Goal: Contribute content: Add original content to the website for others to see

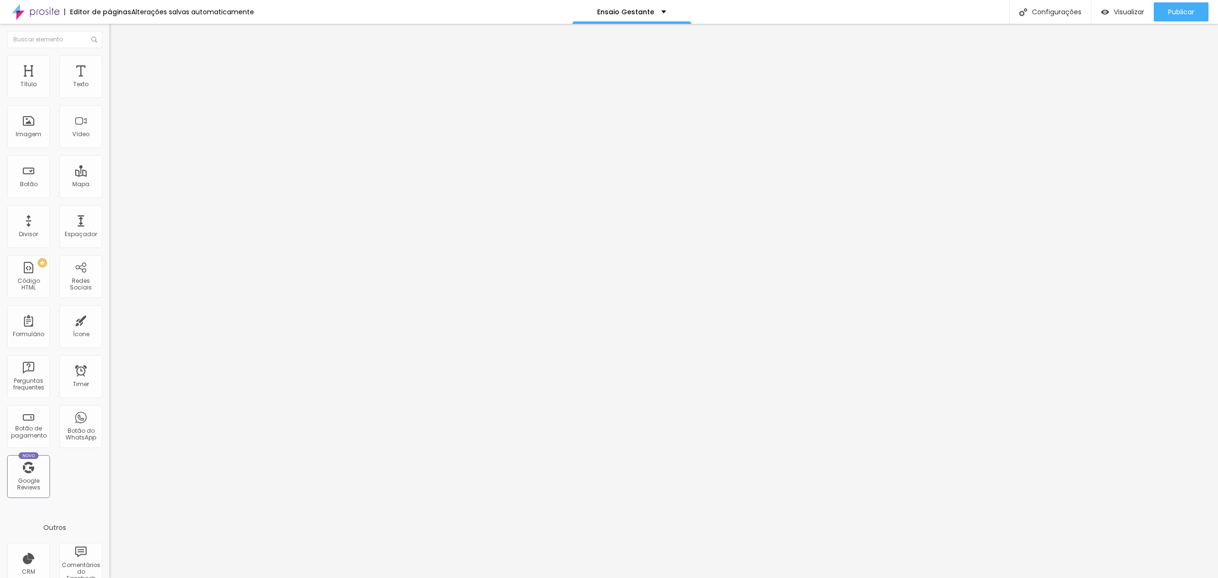
click at [109, 56] on img at bounding box center [113, 59] width 9 height 9
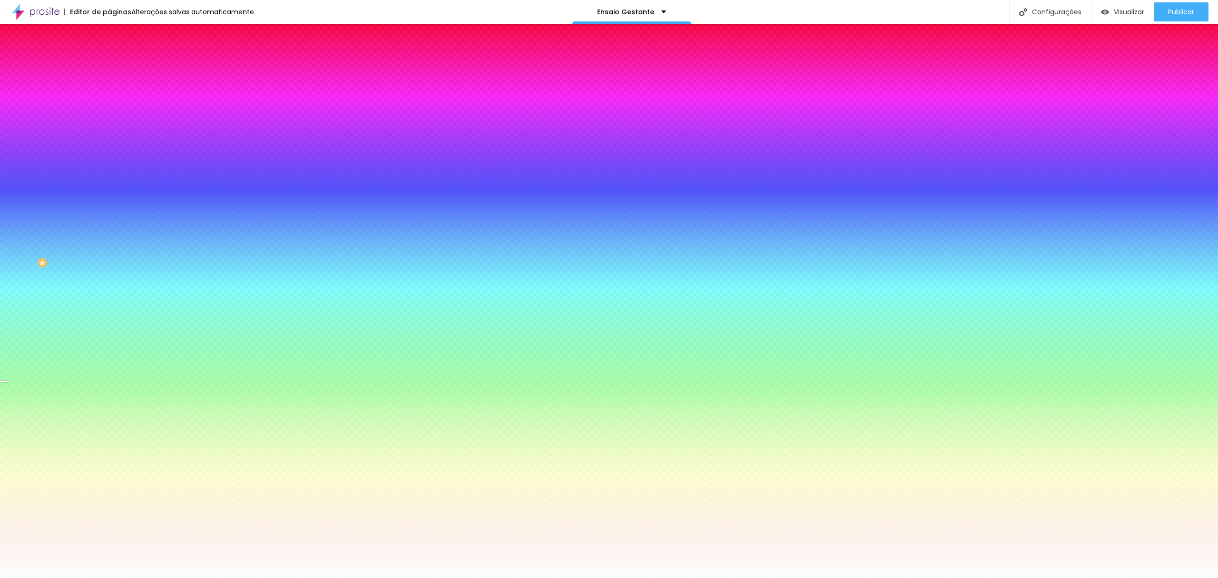
click at [109, 88] on span "Trocar imagem" at bounding box center [135, 83] width 52 height 8
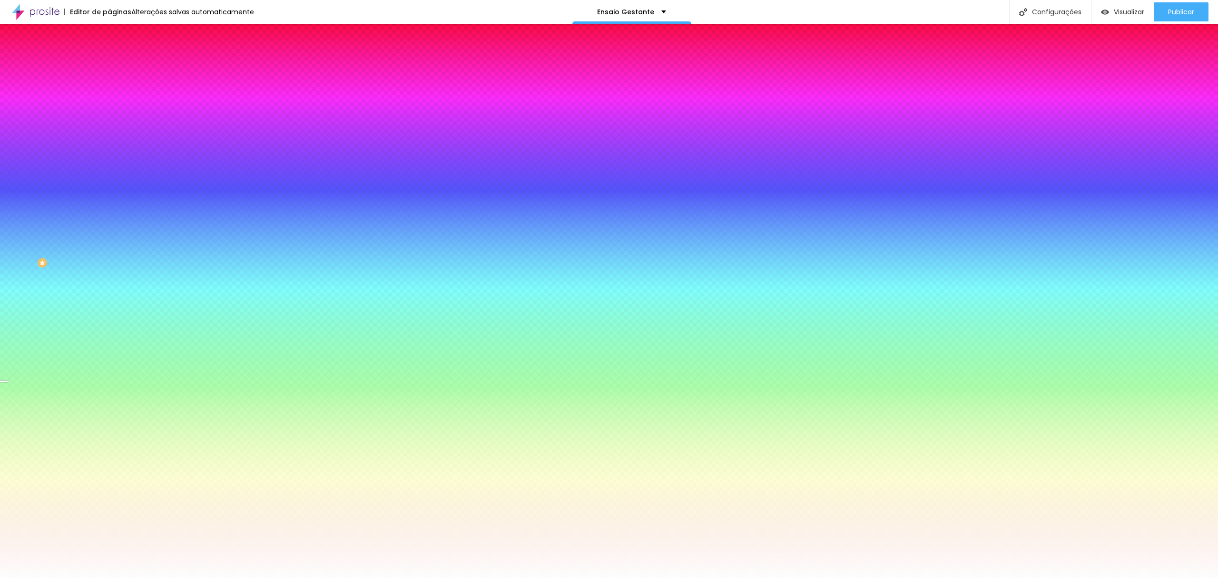
scroll to position [1459, 0]
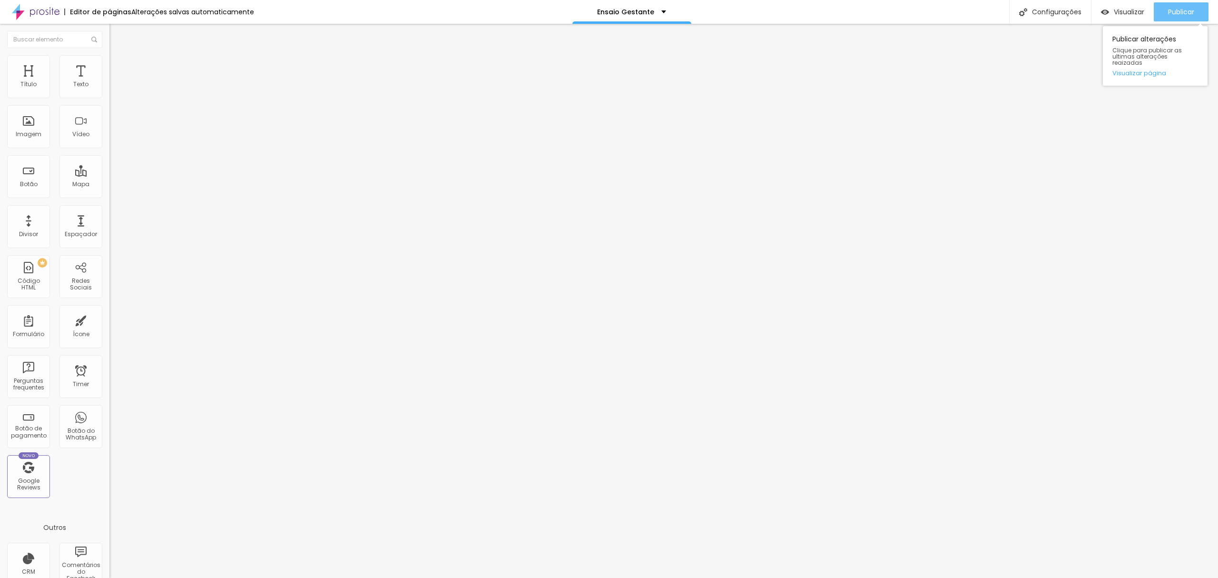
click at [1180, 17] on div "Publicar" at bounding box center [1181, 11] width 26 height 19
click at [118, 64] on span "Estilo" at bounding box center [125, 62] width 15 height 8
click at [109, 58] on img at bounding box center [113, 59] width 9 height 9
click at [109, 82] on span "Trocar imagem" at bounding box center [135, 78] width 52 height 8
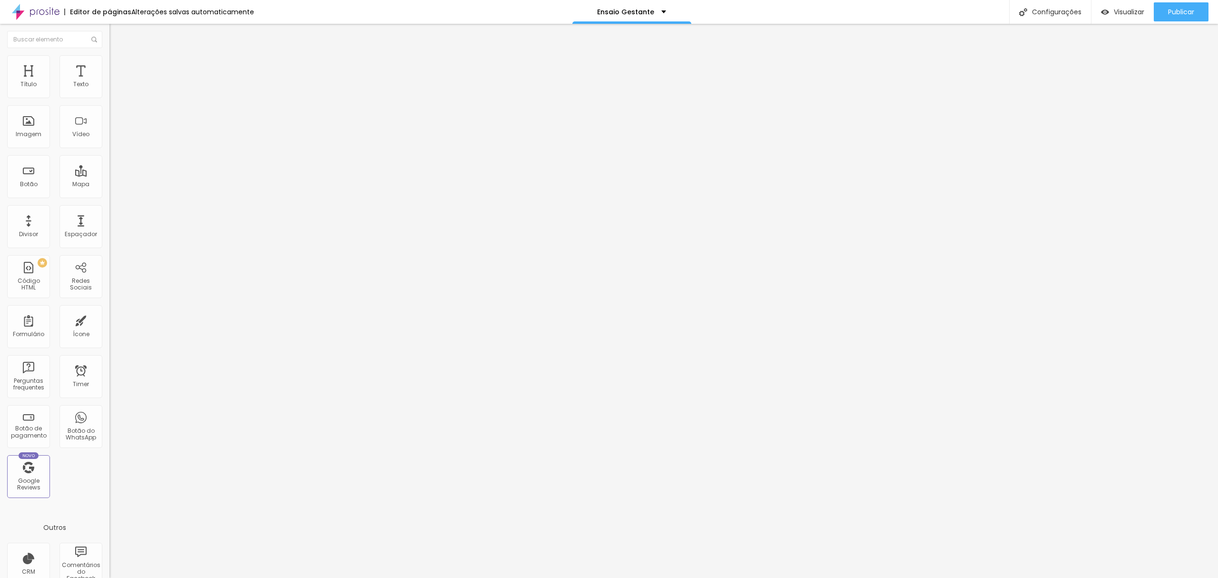
click at [109, 82] on span "Trocar imagem" at bounding box center [135, 78] width 52 height 8
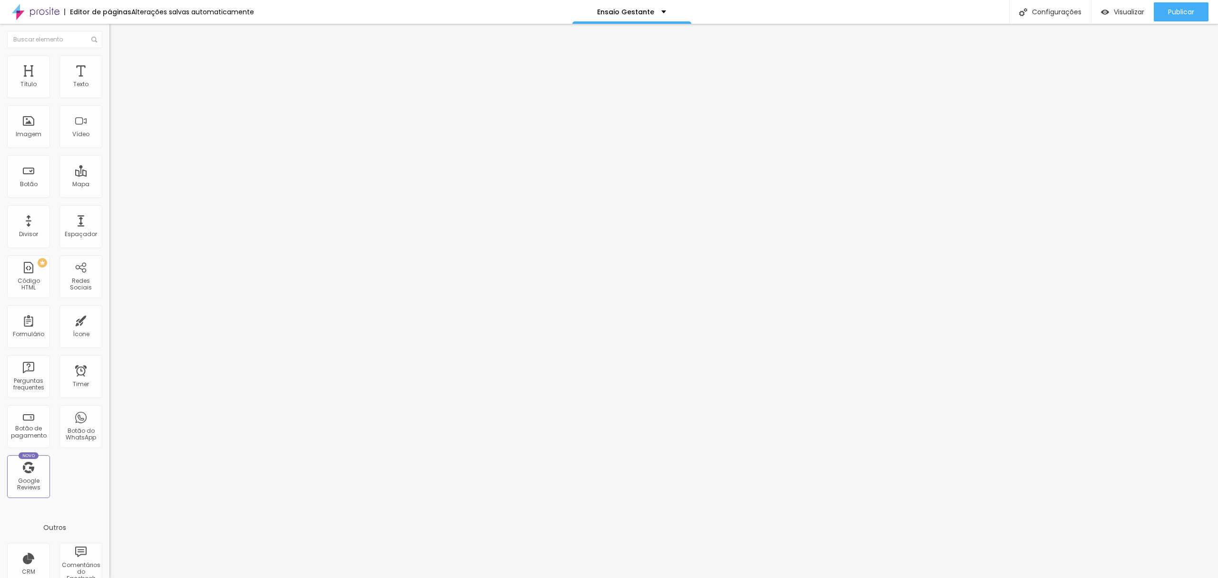
click at [1178, 16] on div "Publicar" at bounding box center [1181, 11] width 26 height 19
click at [1123, 15] on span "Visualizar" at bounding box center [1120, 12] width 30 height 8
